Goal: Task Accomplishment & Management: Complete application form

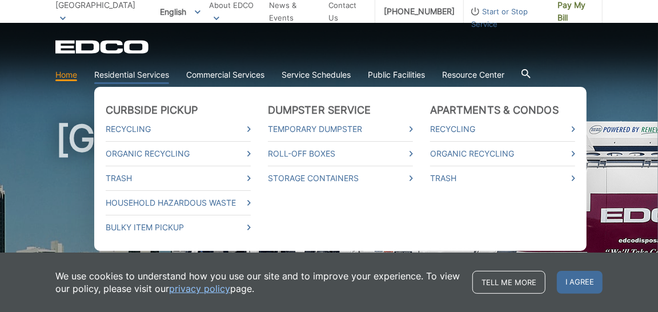
click at [405, 101] on ul "Curbside Pickup Recycling Organic Recycling Trash Household Hazardous Waste Bul…" at bounding box center [340, 169] width 493 height 164
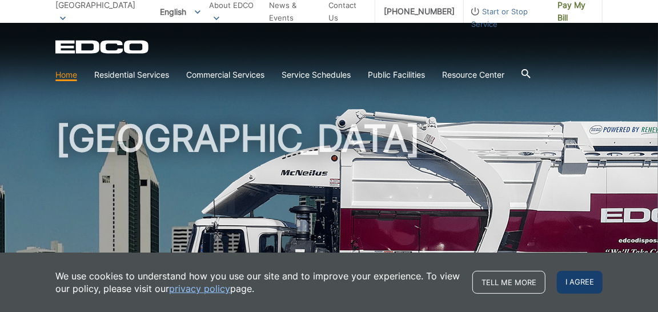
click at [567, 277] on span "I agree" at bounding box center [580, 282] width 46 height 23
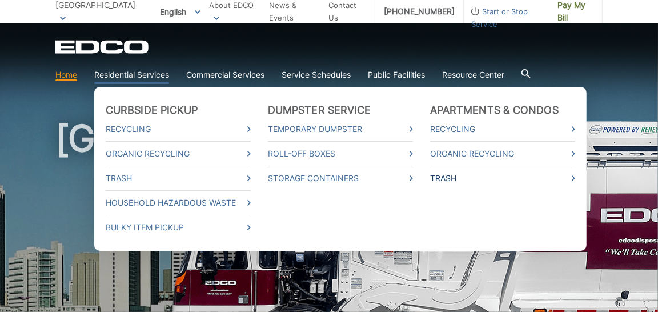
click at [573, 179] on icon at bounding box center [573, 178] width 3 height 6
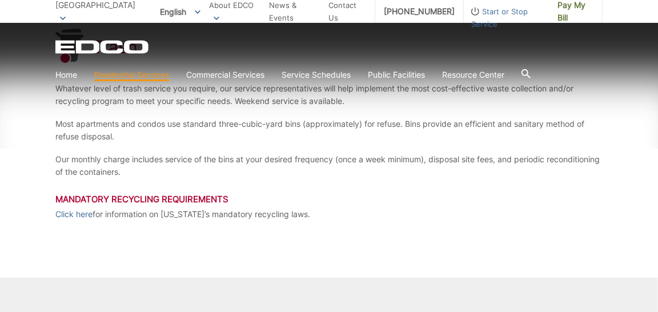
scroll to position [286, 0]
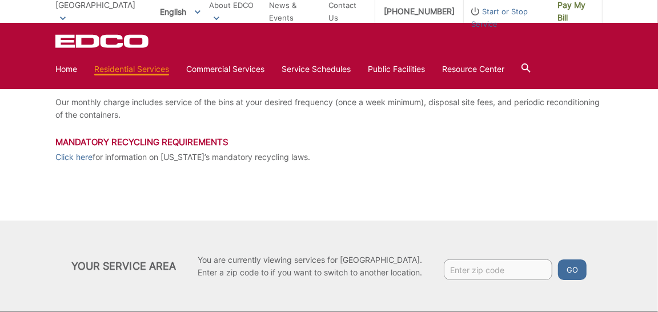
click at [499, 265] on input "Enter zip code" at bounding box center [498, 269] width 109 height 21
type input "92173"
click at [558, 259] on button "Go" at bounding box center [572, 269] width 29 height 21
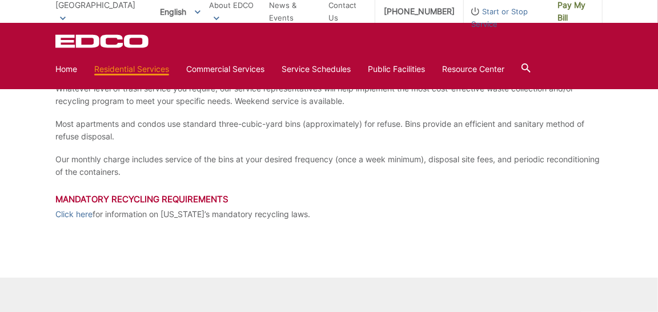
scroll to position [343, 0]
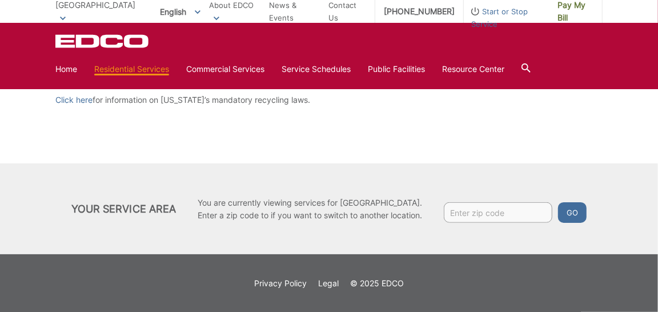
click at [475, 212] on input "Enter zip code" at bounding box center [498, 212] width 109 height 21
type input "92173"
click at [568, 212] on button "Go" at bounding box center [572, 212] width 29 height 21
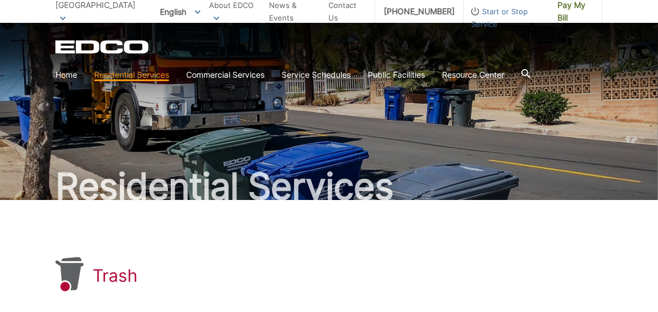
click at [501, 13] on span "Start or Stop Service" at bounding box center [506, 17] width 85 height 25
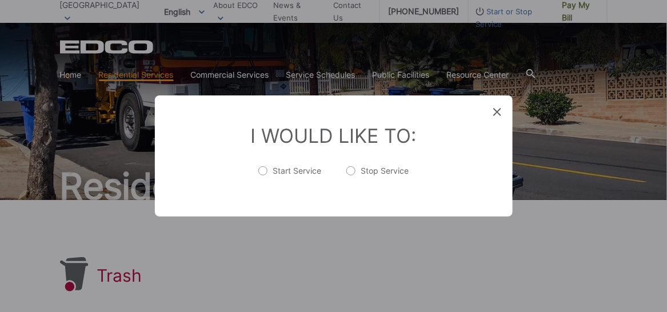
click at [262, 169] on label "Start Service" at bounding box center [289, 176] width 63 height 23
radio input "true"
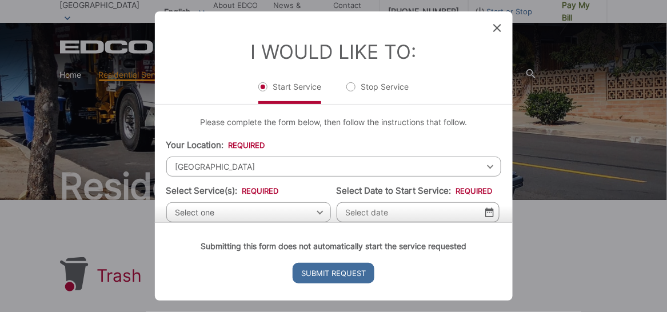
click at [481, 167] on div "San Diego Select your location Alpine Bonita Bonsall Borrego Springs Boulevard …" at bounding box center [333, 167] width 335 height 20
click at [470, 169] on span "[GEOGRAPHIC_DATA]" at bounding box center [333, 167] width 335 height 20
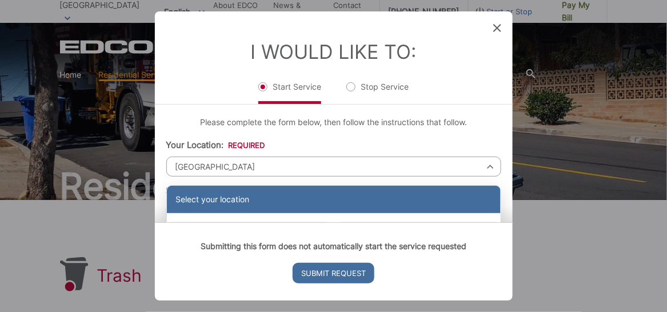
click at [247, 199] on div "Select your location" at bounding box center [334, 199] width 334 height 27
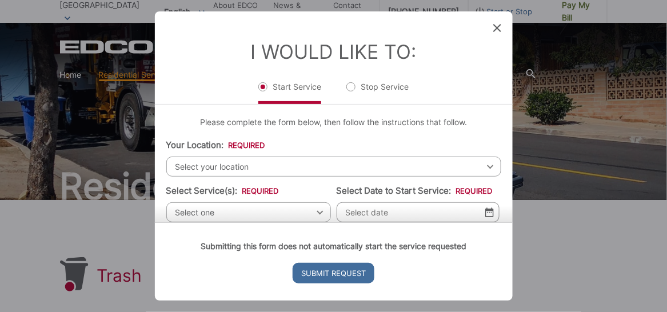
click at [313, 222] on div "Submitting this form does not automatically start the service requested Submit …" at bounding box center [334, 261] width 358 height 78
click at [489, 169] on span "Select your location" at bounding box center [333, 167] width 335 height 20
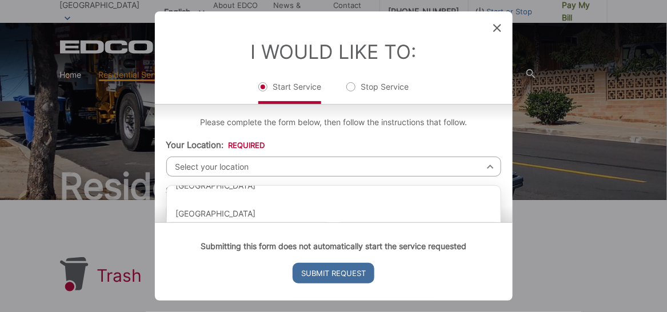
scroll to position [171, 0]
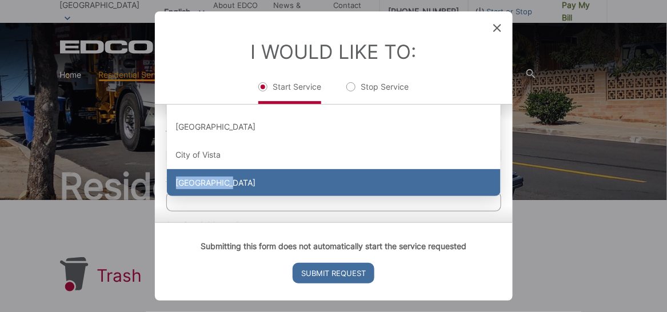
drag, startPoint x: 482, startPoint y: 177, endPoint x: 474, endPoint y: 161, distance: 18.2
click at [474, 161] on div "Select your location Alpine Bonita Bonsall Borrego Springs Boulevard Buena Park…" at bounding box center [334, 105] width 334 height 183
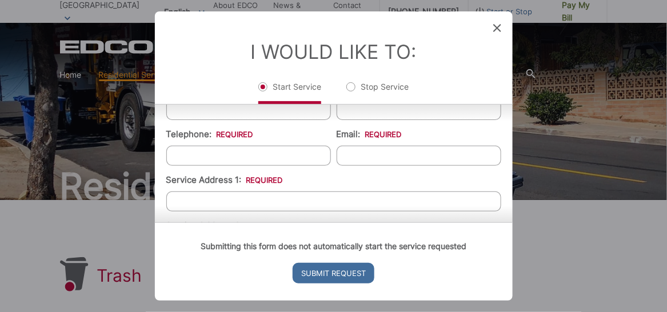
scroll to position [0, 0]
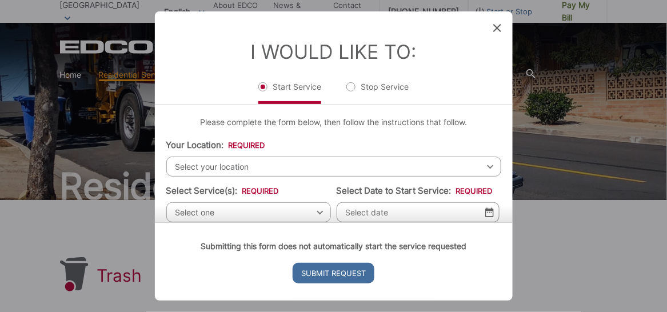
click at [488, 166] on span "Select your location" at bounding box center [333, 167] width 335 height 20
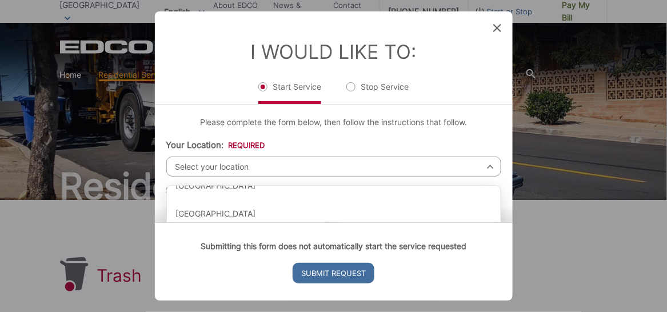
click at [506, 222] on div "Submitting this form does not automatically start the service requested Submit …" at bounding box center [334, 261] width 358 height 78
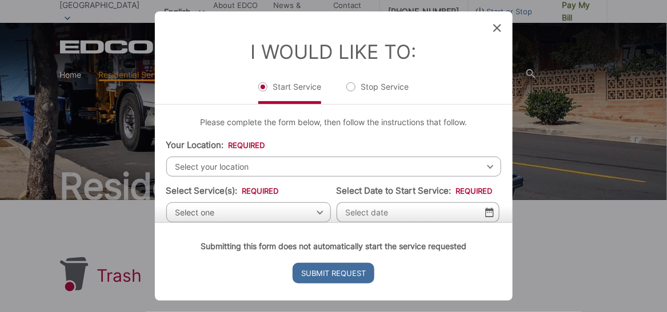
click at [505, 222] on div "Submitting this form does not automatically start the service requested Submit …" at bounding box center [334, 261] width 358 height 78
click at [509, 222] on div "Submitting this form does not automatically start the service requested Submit …" at bounding box center [334, 261] width 358 height 78
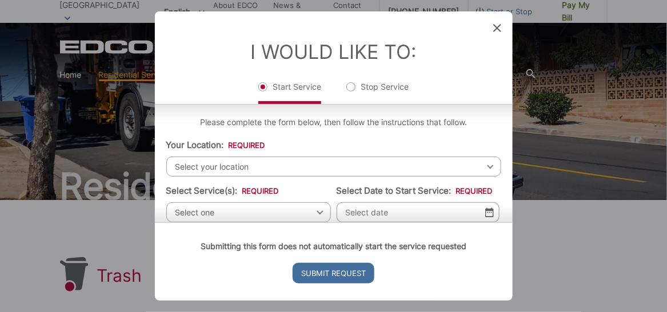
scroll to position [42, 0]
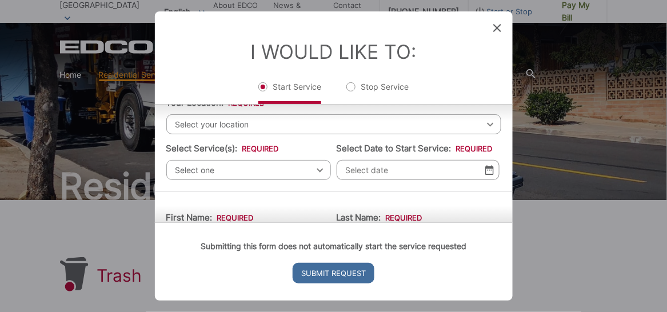
click at [482, 126] on span "Select your location" at bounding box center [333, 124] width 335 height 20
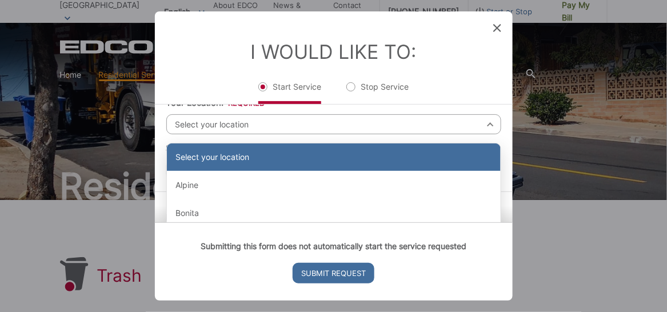
scroll to position [0, 0]
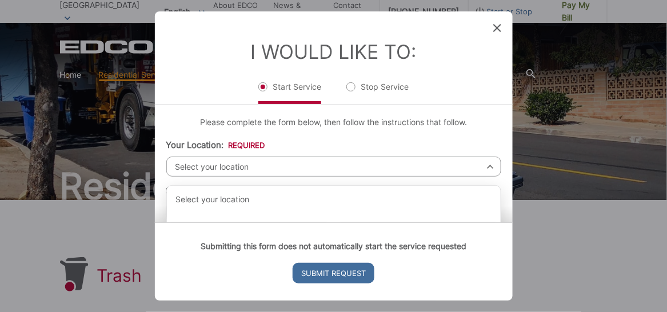
click at [501, 27] on icon at bounding box center [497, 28] width 8 height 8
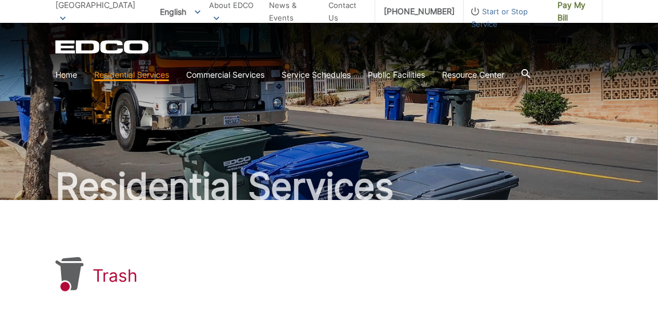
click at [473, 7] on span "Start or Stop Service" at bounding box center [506, 17] width 85 height 25
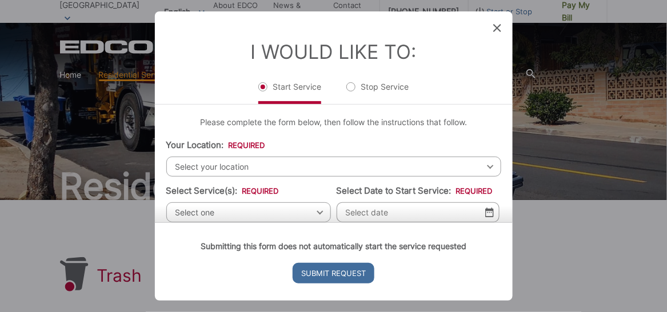
click at [479, 165] on div "Select your location Select your location Alpine Bonita Bonsall Borrego Springs…" at bounding box center [333, 167] width 335 height 20
drag, startPoint x: 437, startPoint y: 167, endPoint x: 446, endPoint y: 166, distance: 9.2
click at [437, 166] on span "Select your location" at bounding box center [333, 167] width 335 height 20
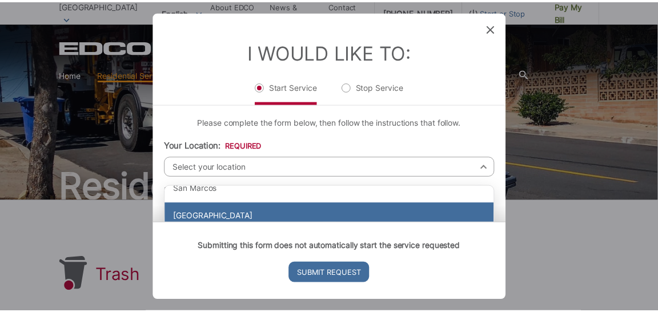
scroll to position [1219, 0]
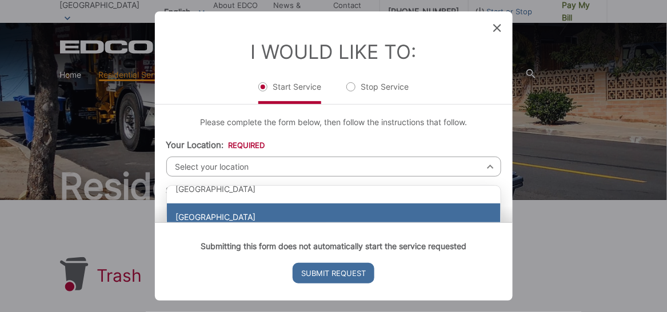
click at [288, 207] on div "[GEOGRAPHIC_DATA]" at bounding box center [334, 216] width 334 height 27
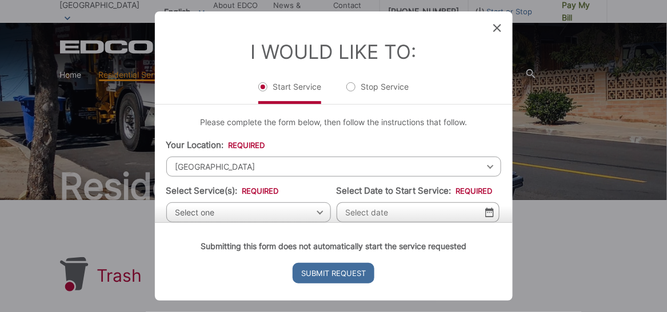
click at [311, 222] on div "Submitting this form does not automatically start the service requested Submit …" at bounding box center [334, 261] width 358 height 78
click at [313, 222] on div "Submitting this form does not automatically start the service requested Submit …" at bounding box center [334, 261] width 358 height 78
click at [498, 23] on span at bounding box center [497, 28] width 8 height 11
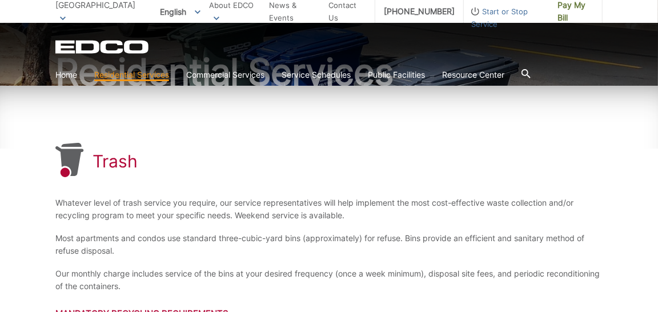
scroll to position [0, 0]
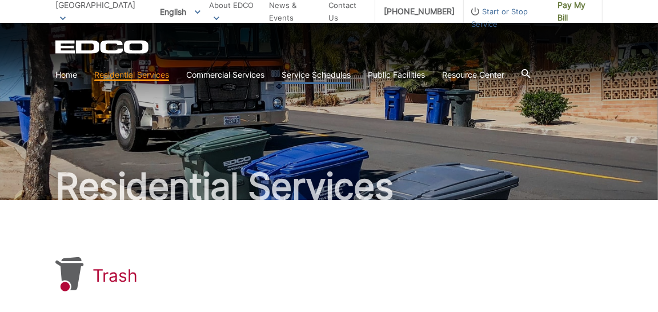
click at [334, 76] on link "Service Schedules" at bounding box center [316, 75] width 69 height 13
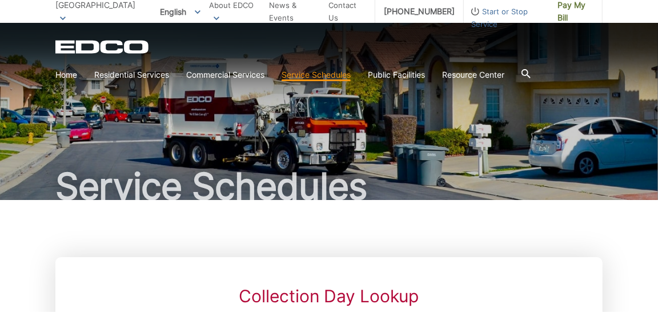
scroll to position [273, 0]
